Goal: Task Accomplishment & Management: Complete application form

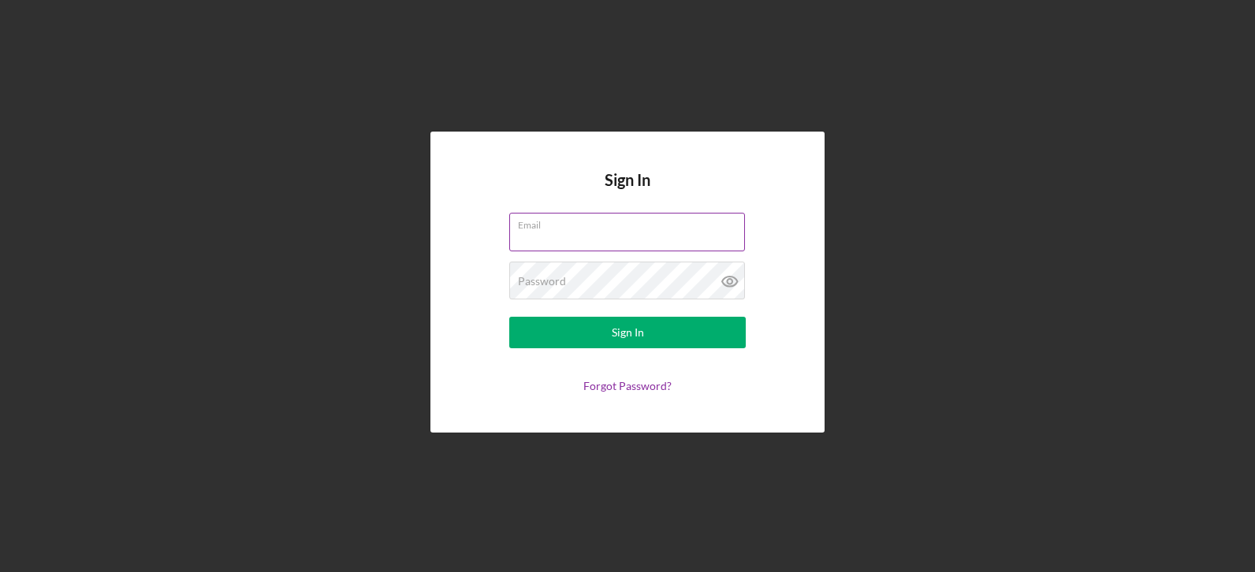
click at [572, 238] on input "Email" at bounding box center [627, 232] width 236 height 38
type input "[EMAIL_ADDRESS][DOMAIN_NAME]"
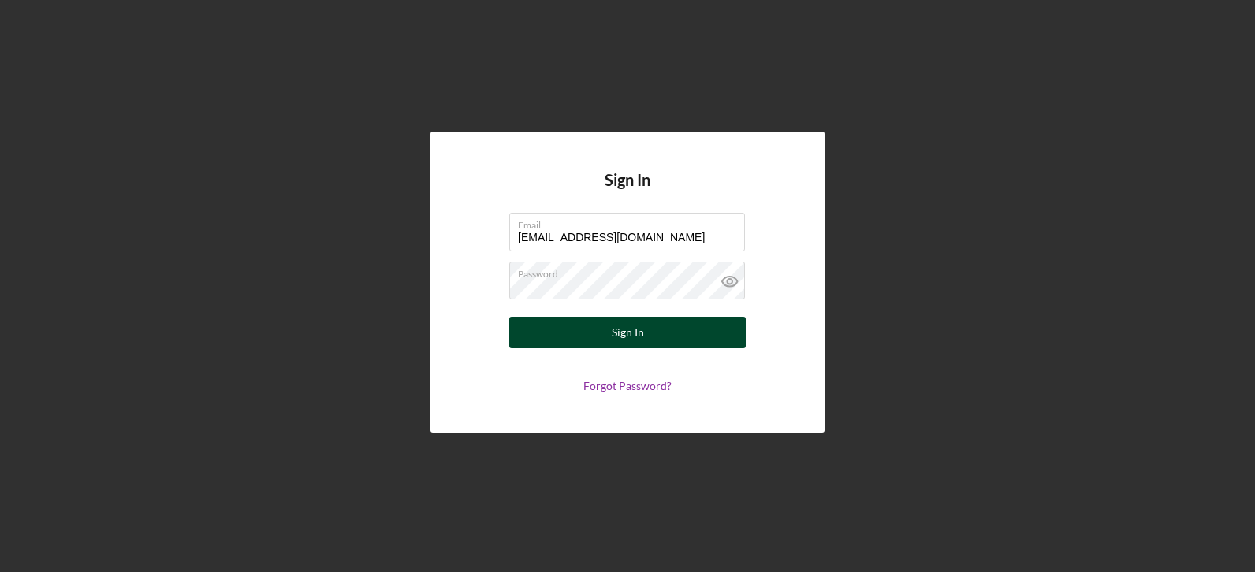
click at [580, 338] on button "Sign In" at bounding box center [627, 333] width 236 height 32
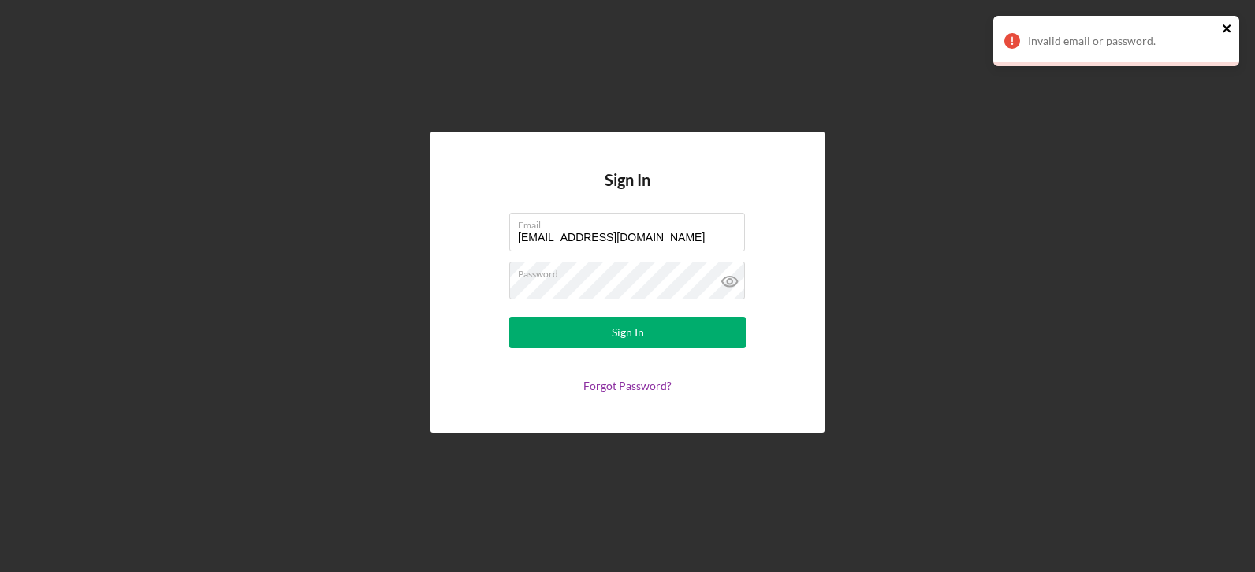
click at [1232, 23] on icon "close" at bounding box center [1227, 28] width 11 height 13
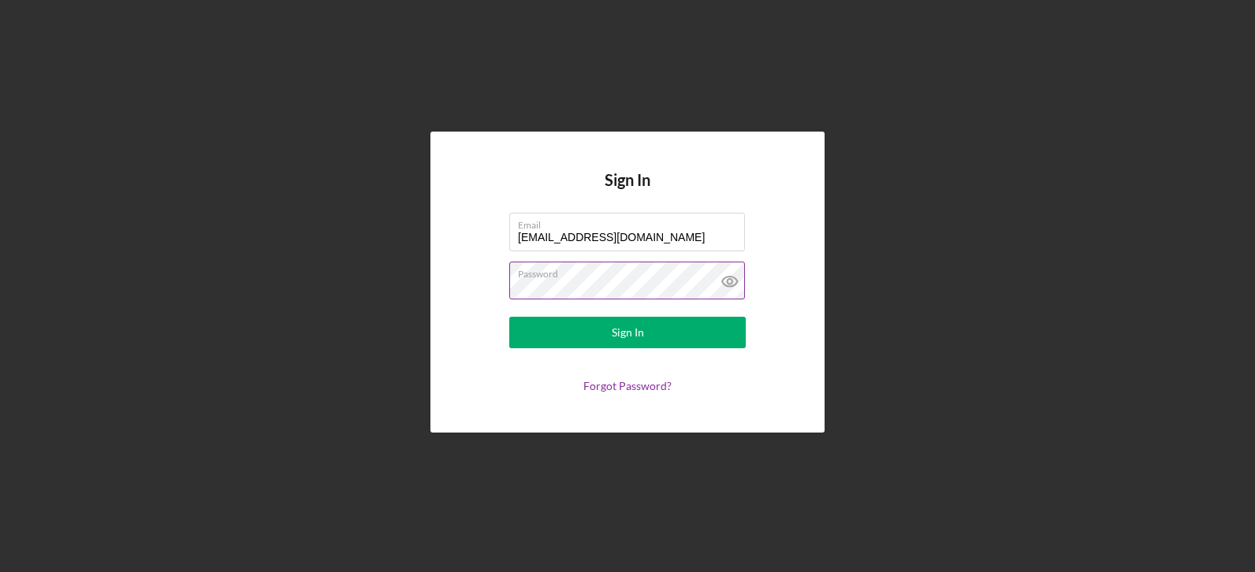
click at [732, 280] on icon at bounding box center [729, 281] width 39 height 39
click at [625, 333] on div "Sign In" at bounding box center [628, 333] width 32 height 32
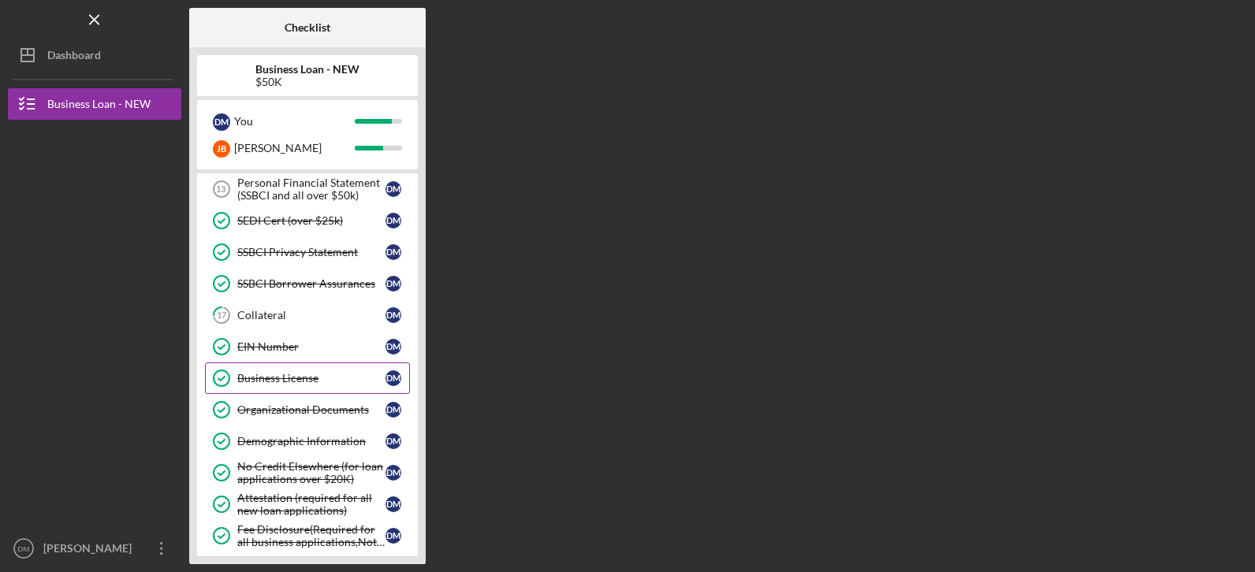
scroll to position [315, 0]
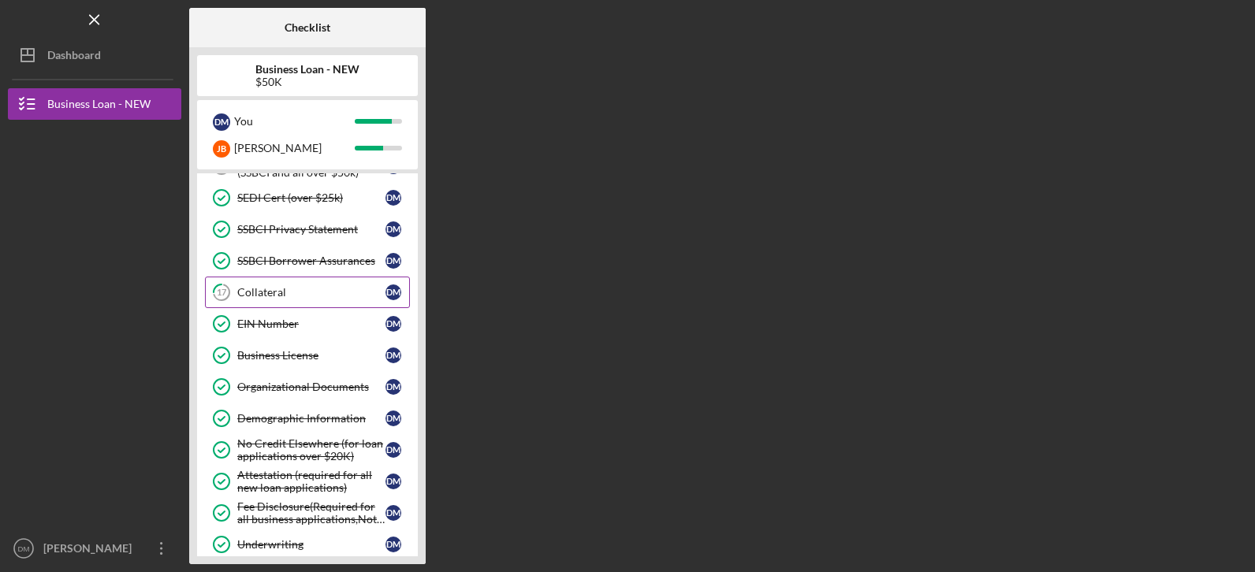
click at [281, 292] on div "Collateral" at bounding box center [311, 292] width 148 height 13
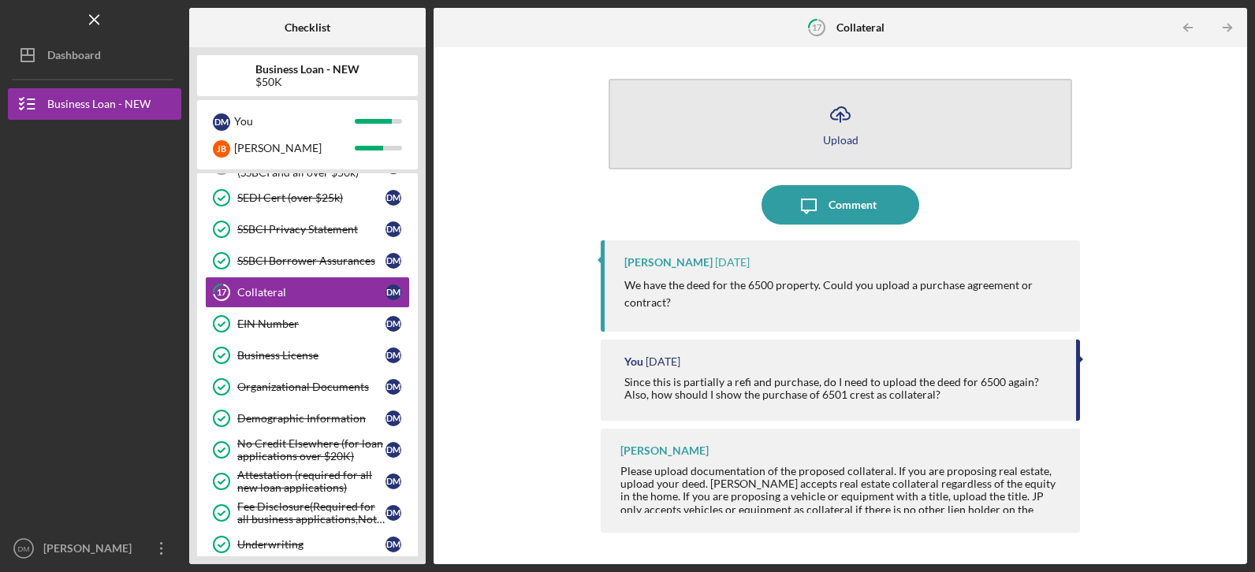
click at [832, 134] on div "Upload" at bounding box center [840, 140] width 35 height 12
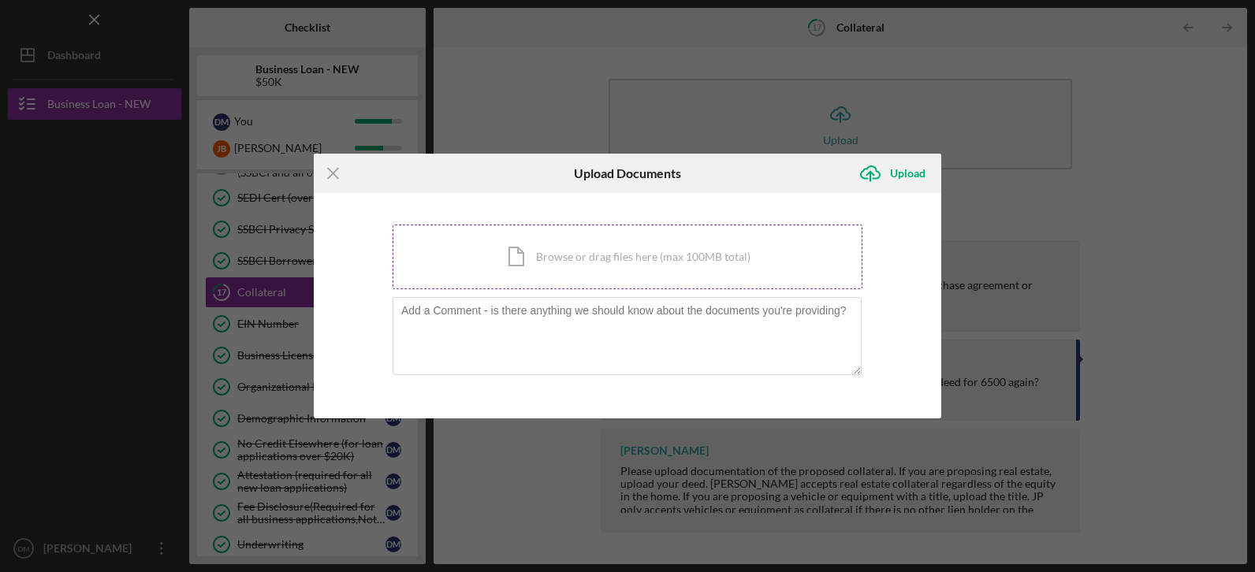
click at [554, 259] on div "Icon/Document Browse or drag files here (max 100MB total) Tap to choose files o…" at bounding box center [628, 257] width 470 height 65
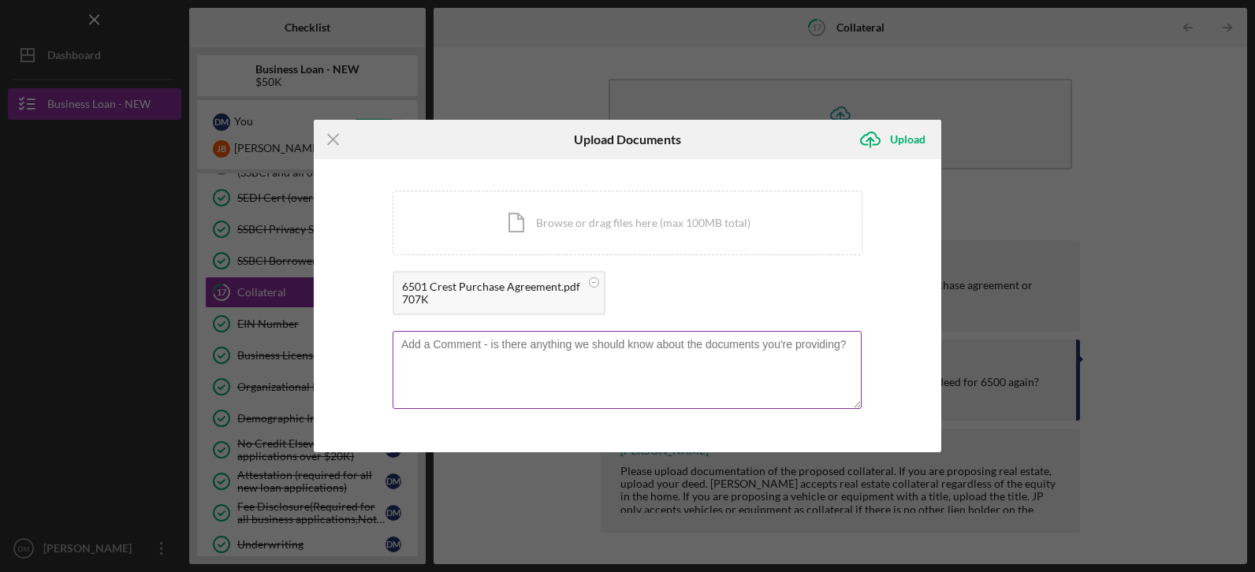
click at [788, 364] on textarea at bounding box center [627, 369] width 469 height 77
type textarea "The closing date I think is incorrect."
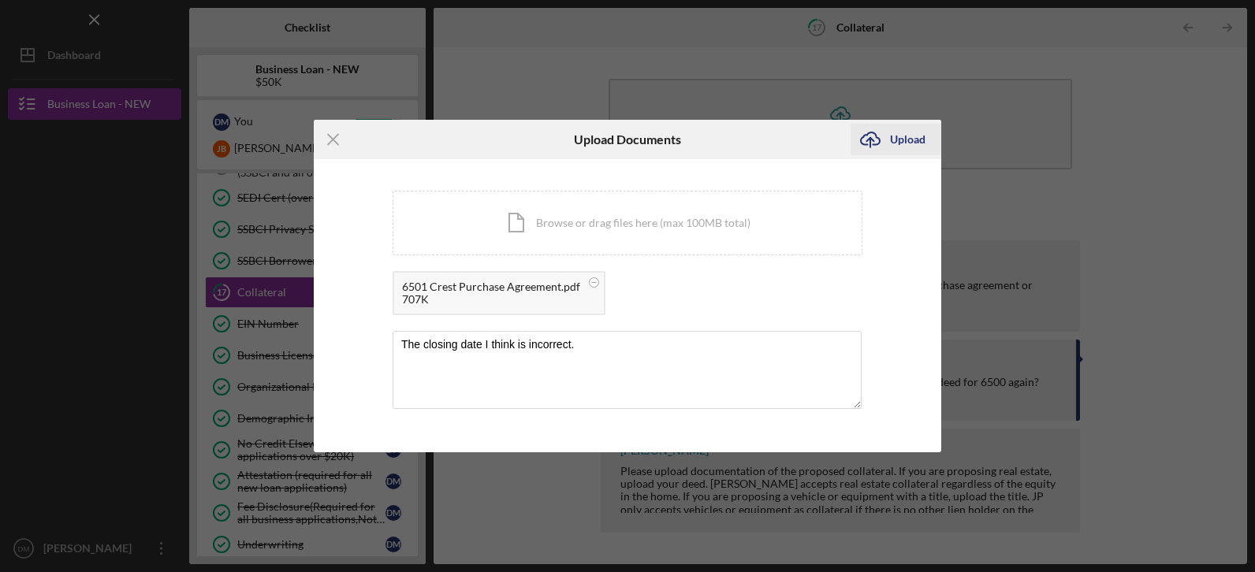
click at [906, 129] on div "Upload" at bounding box center [907, 140] width 35 height 32
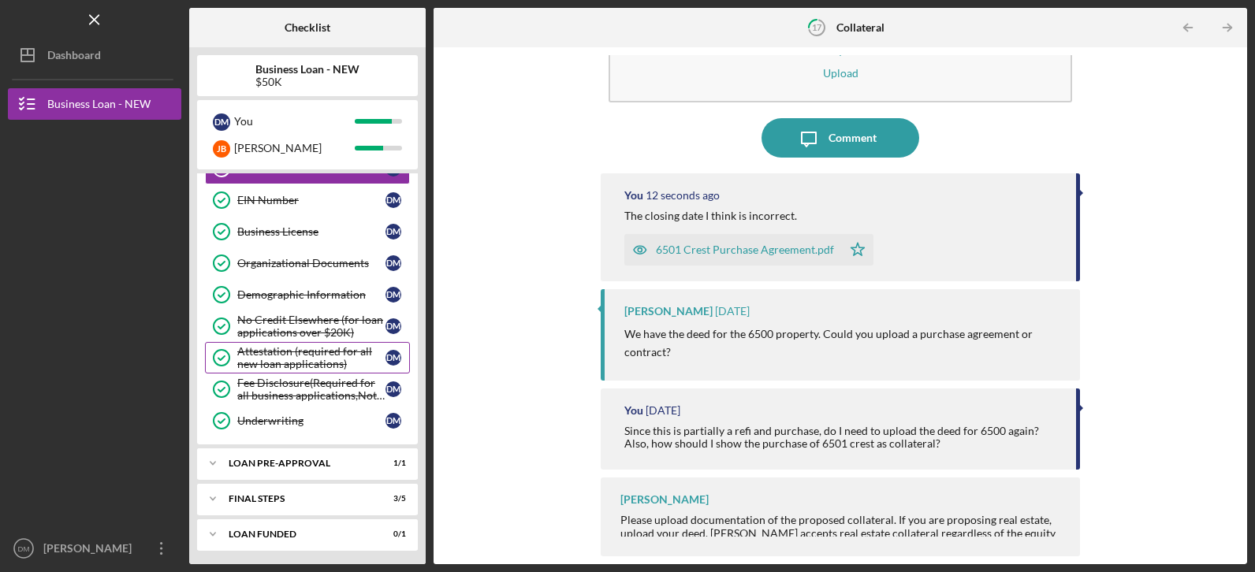
scroll to position [441, 0]
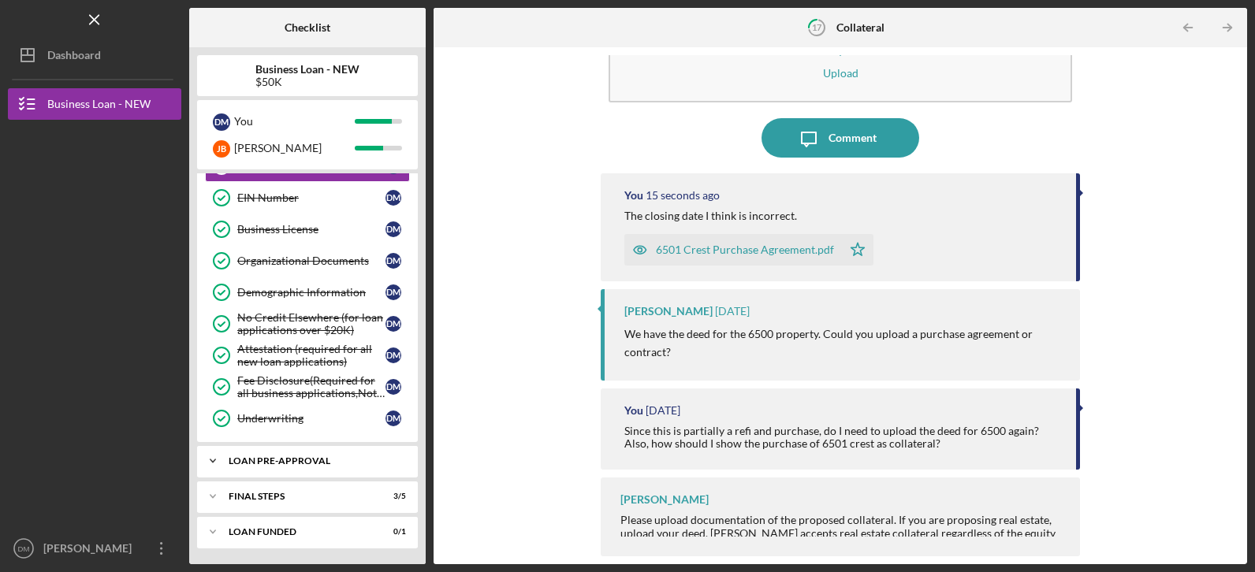
click at [222, 461] on icon "Icon/Expander" at bounding box center [213, 461] width 32 height 32
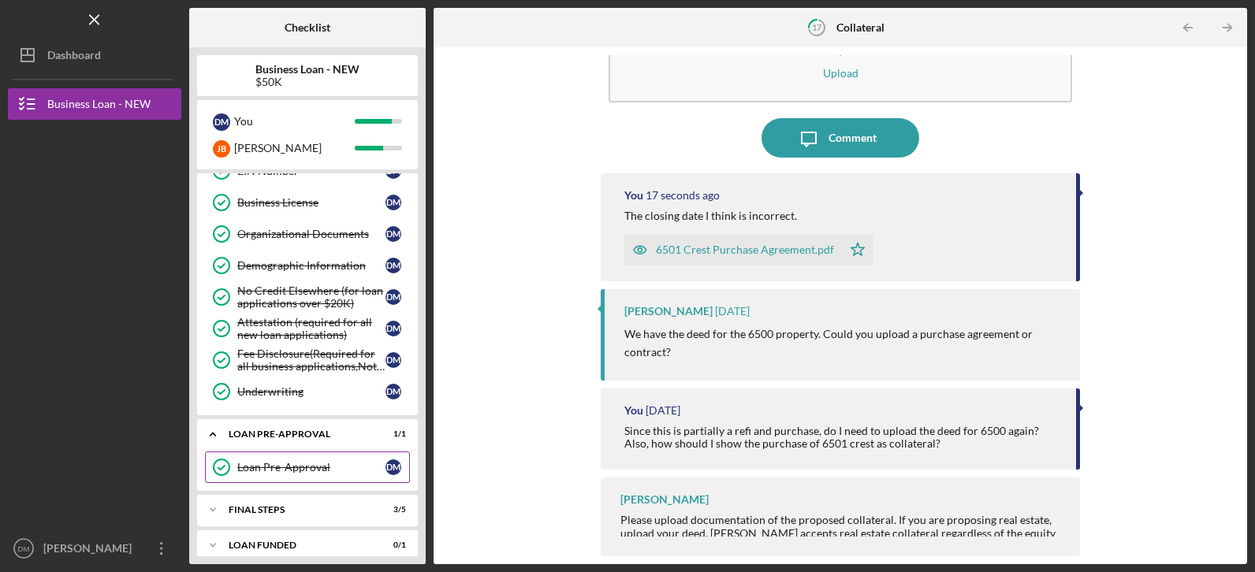
scroll to position [482, 0]
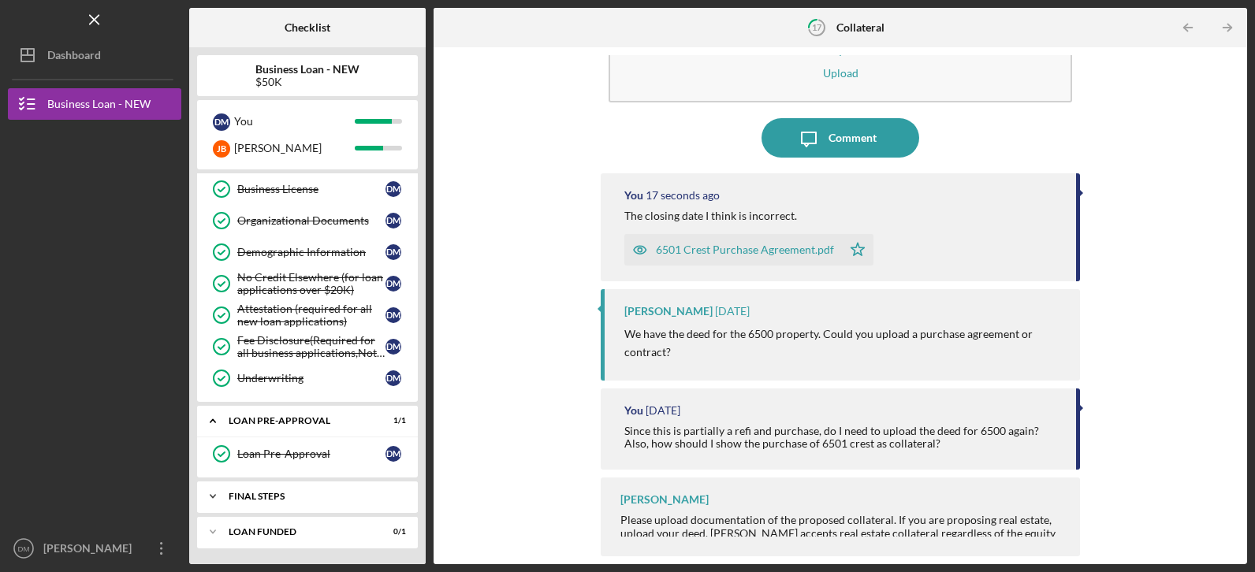
click at [221, 488] on icon "Icon/Expander" at bounding box center [213, 497] width 32 height 32
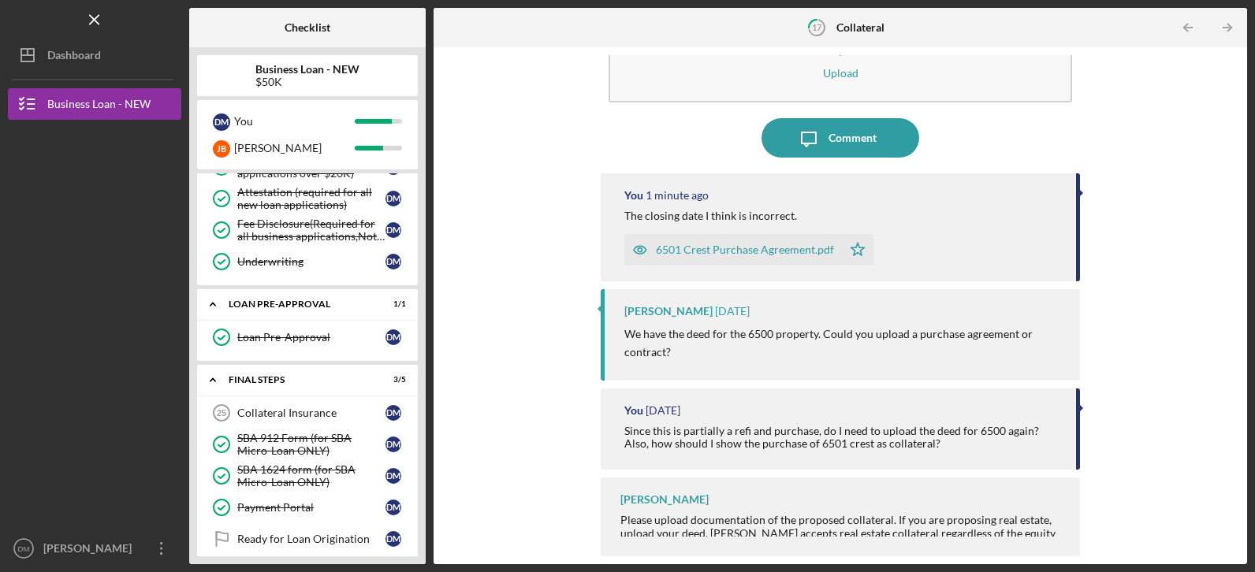
scroll to position [648, 0]
